Goal: Navigation & Orientation: Find specific page/section

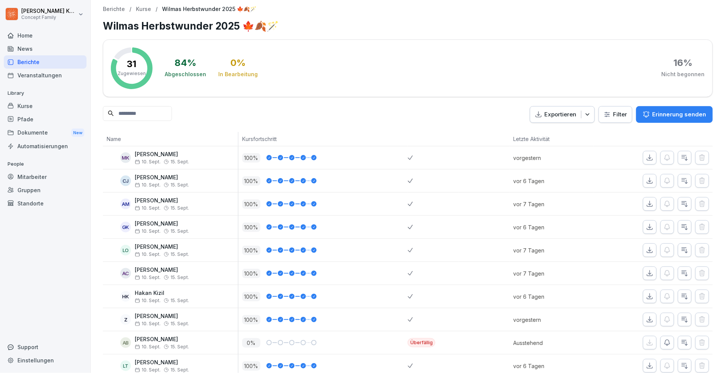
click at [28, 27] on div at bounding box center [45, 26] width 83 height 5
click at [28, 31] on div "Home" at bounding box center [45, 35] width 83 height 13
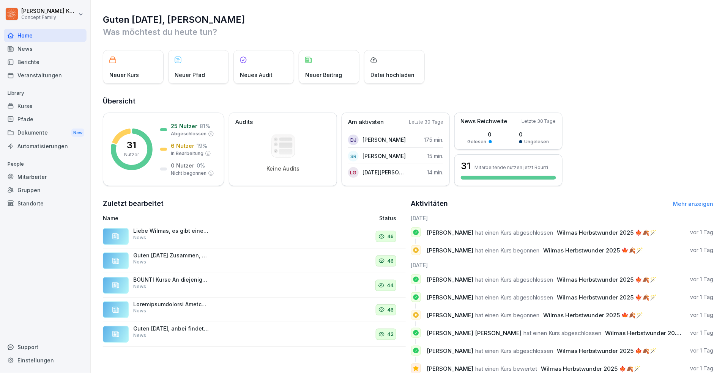
click at [52, 61] on div "Berichte" at bounding box center [45, 61] width 83 height 13
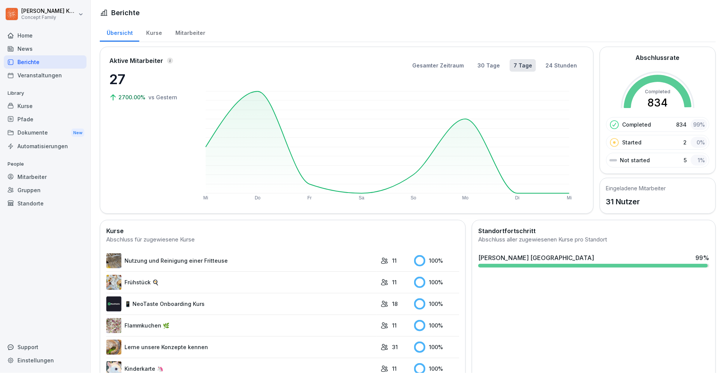
click at [197, 31] on div "Mitarbeiter" at bounding box center [190, 31] width 43 height 19
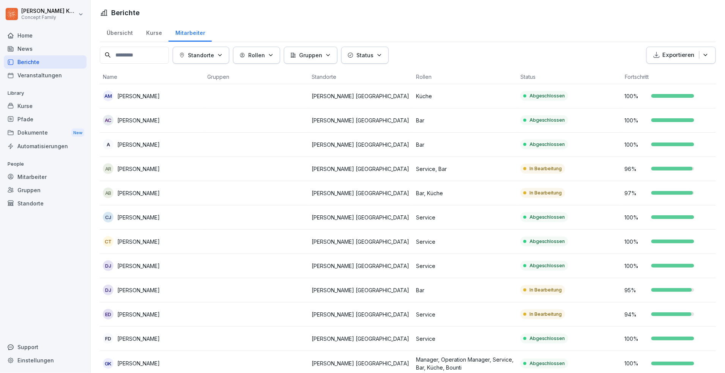
click at [126, 35] on div "Übersicht" at bounding box center [119, 31] width 39 height 19
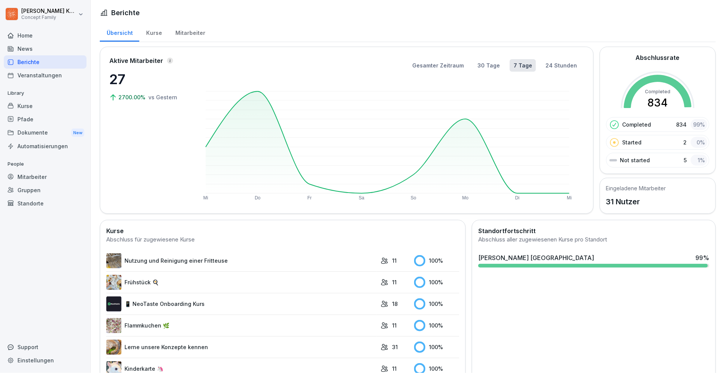
click at [155, 36] on div "Kurse" at bounding box center [153, 31] width 29 height 19
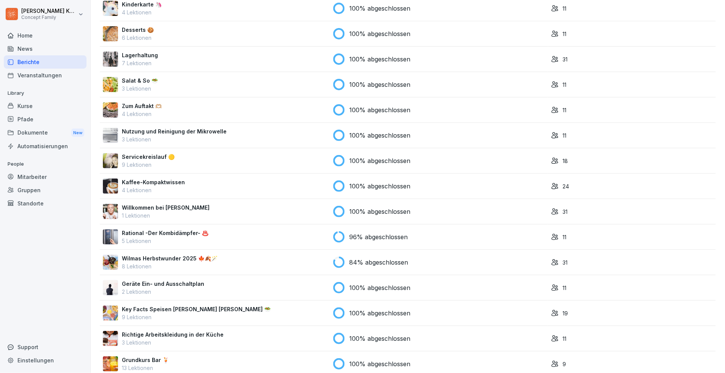
scroll to position [242, 0]
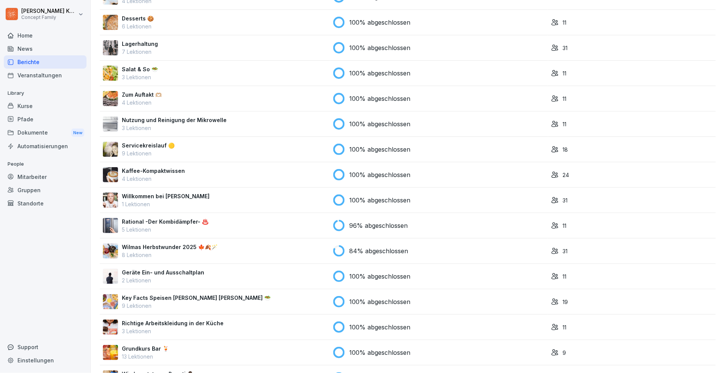
click at [230, 247] on div "Wilmas Herbstwunder 2025 🍁🍂🪄 8 Lektionen" at bounding box center [215, 251] width 224 height 16
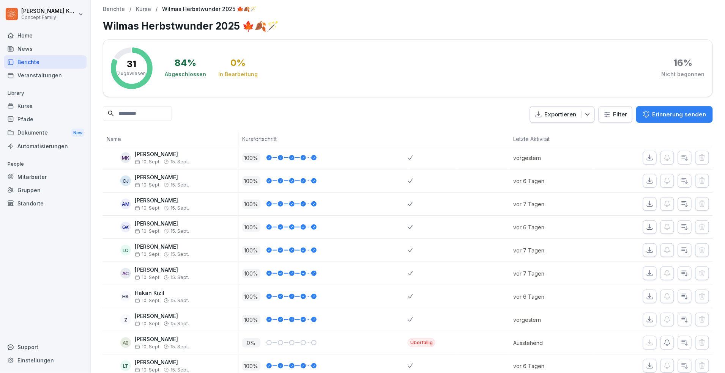
click at [39, 61] on div "Berichte" at bounding box center [45, 61] width 83 height 13
